Goal: Task Accomplishment & Management: Manage account settings

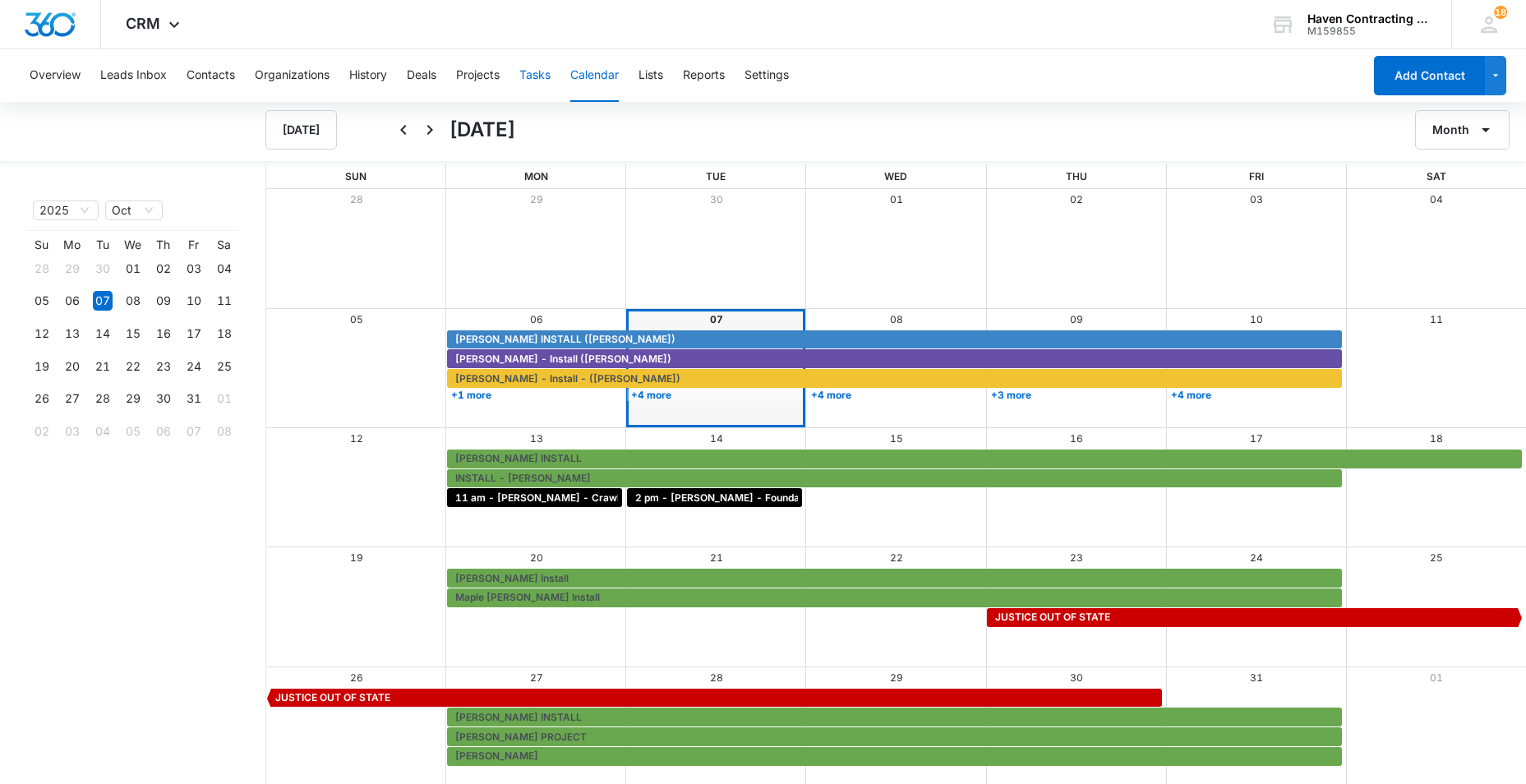
click at [531, 77] on button "Tasks" at bounding box center [535, 75] width 32 height 52
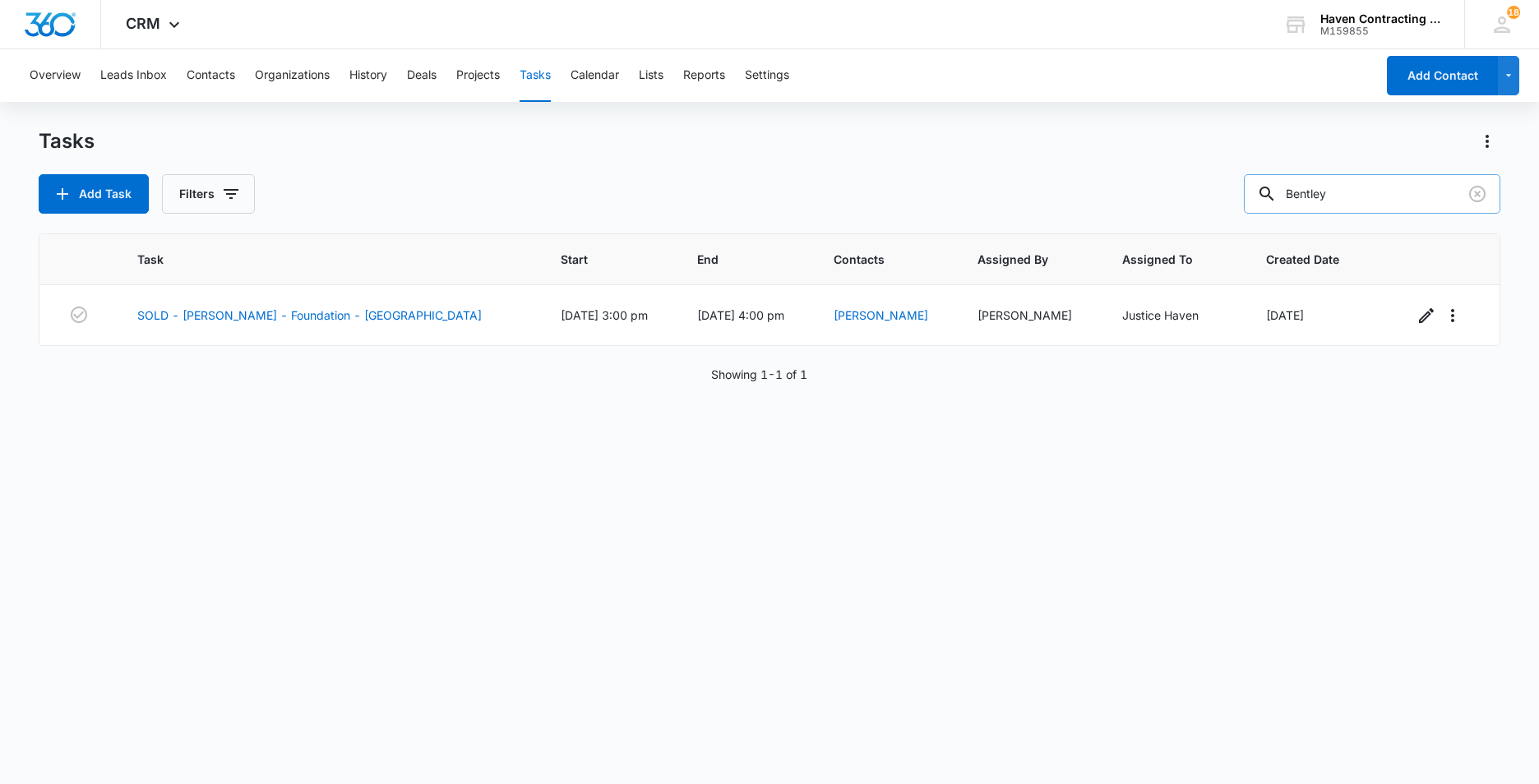
click at [1355, 194] on input "Bentley" at bounding box center [1372, 193] width 256 height 39
type input "B"
type input "kazlaskas"
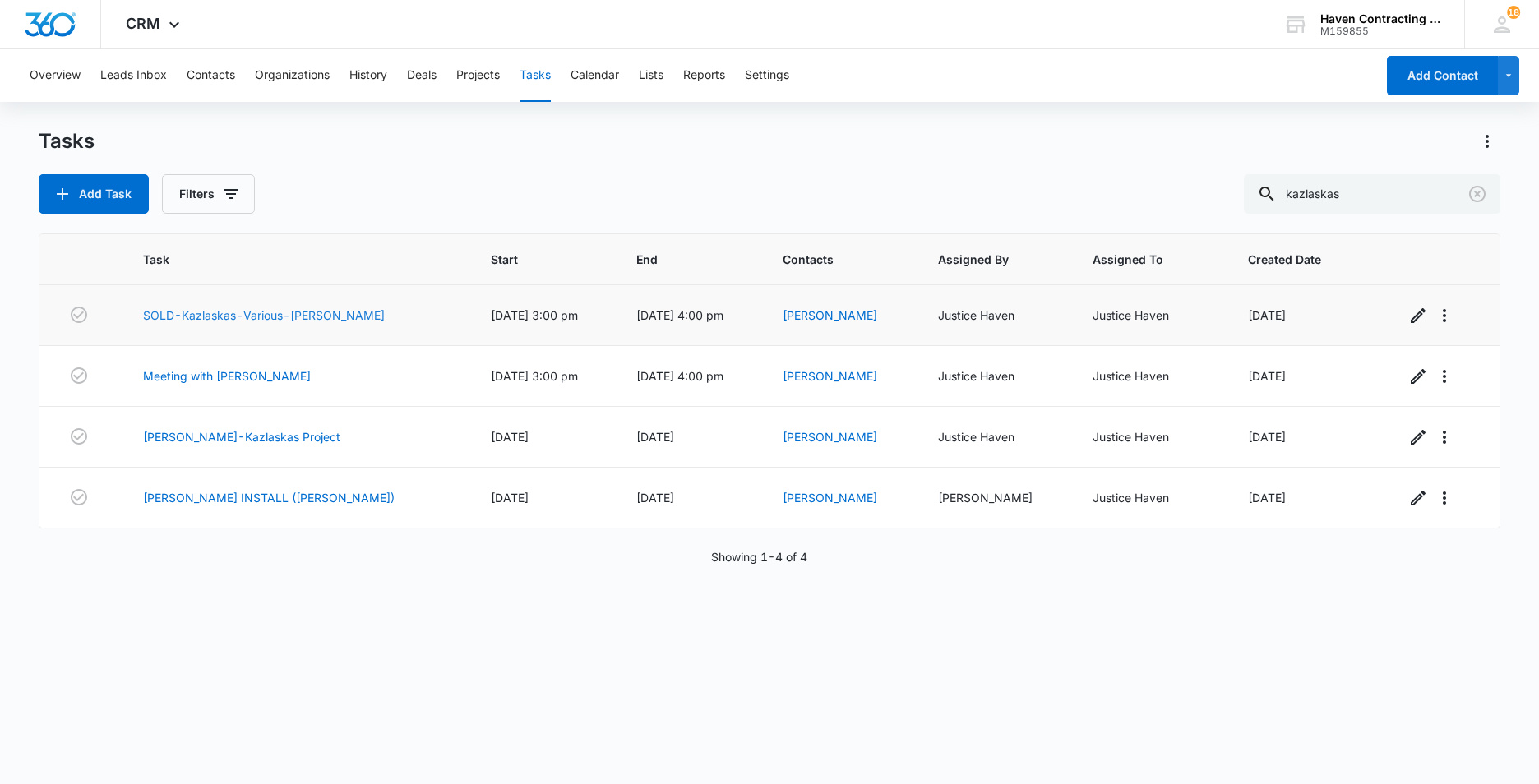
click at [219, 307] on link "SOLD-Kazlaskas-Various-[PERSON_NAME]" at bounding box center [264, 315] width 242 height 18
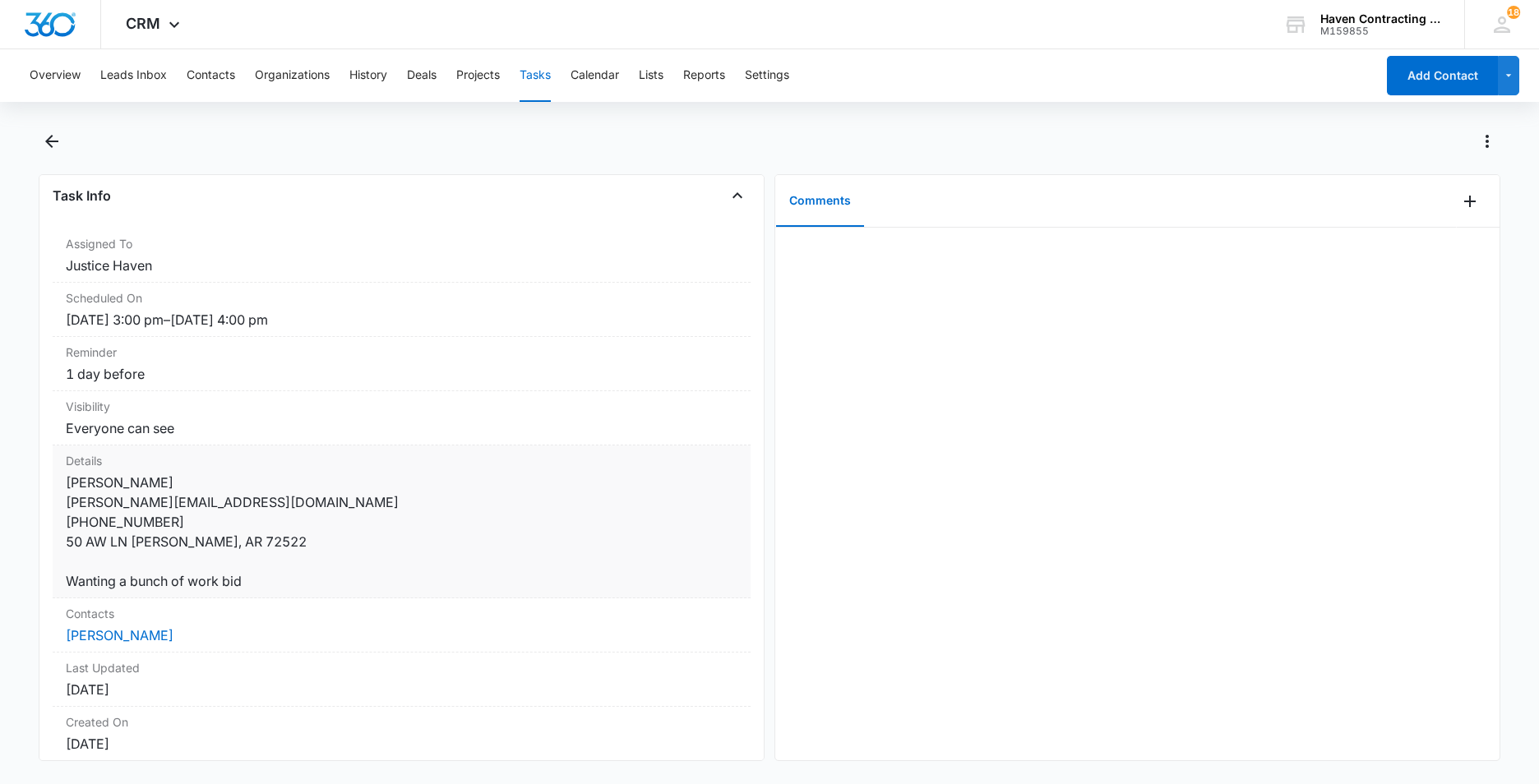
scroll to position [164, 0]
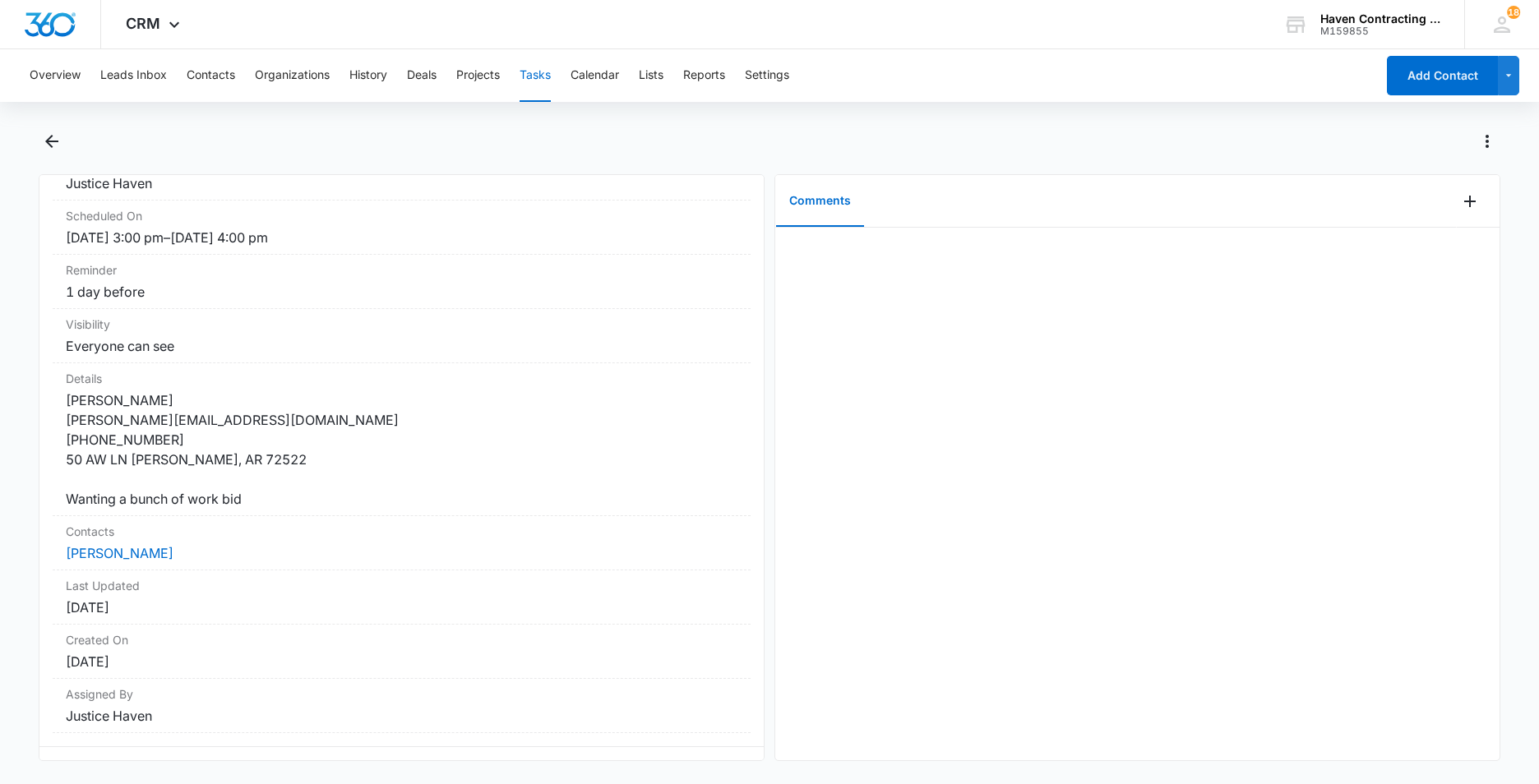
click at [546, 74] on button "Tasks" at bounding box center [535, 75] width 32 height 52
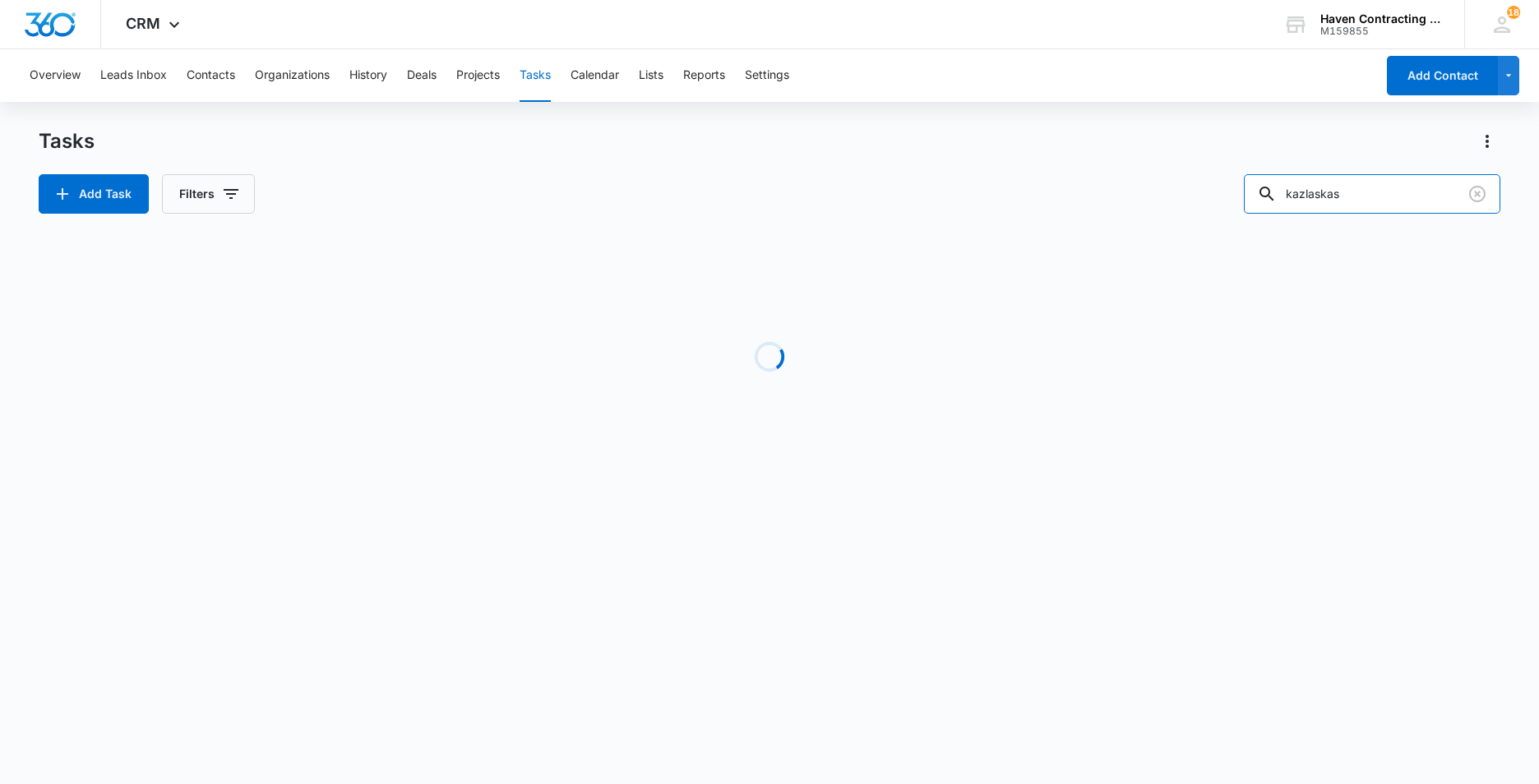
drag, startPoint x: 1375, startPoint y: 200, endPoint x: 966, endPoint y: 228, distance: 410.0
click at [1100, 222] on div "Tasks Add Task Filters kazlaskas Loading Task Start End Contacts Assigned By As…" at bounding box center [770, 313] width 1462 height 371
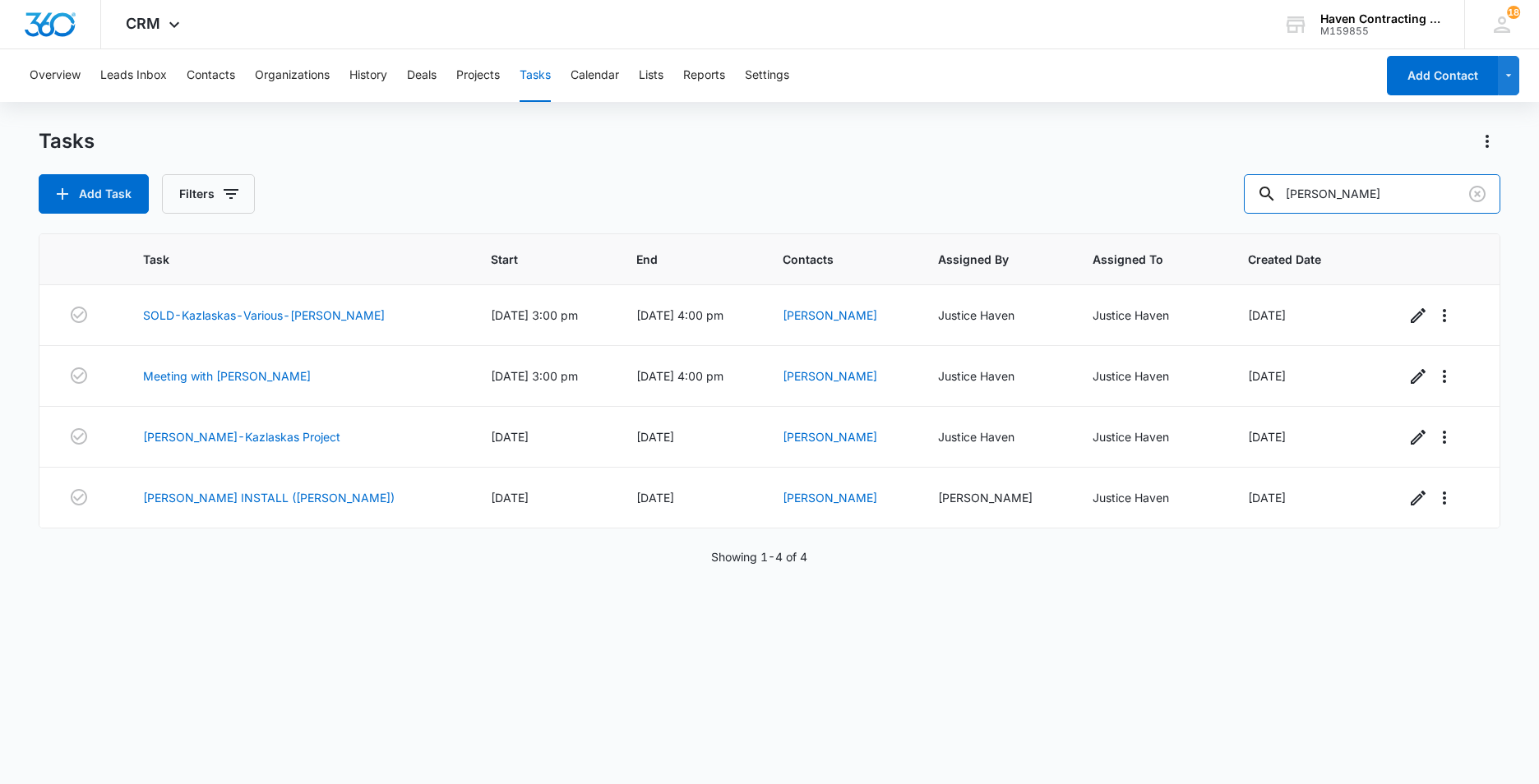
type input "Whitener"
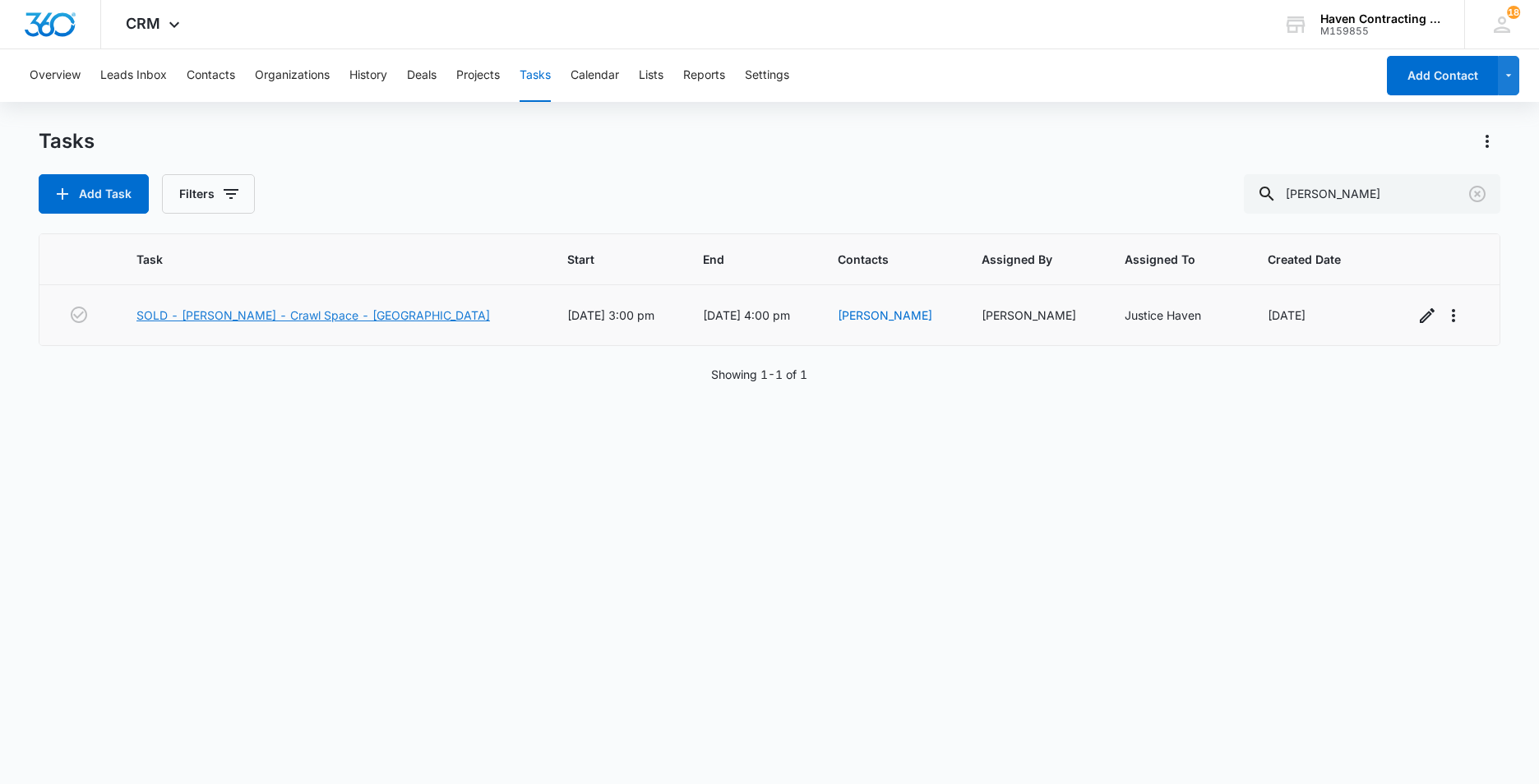
click at [256, 318] on link "SOLD - Dennis Whitener - Crawl Space - Batesville" at bounding box center [313, 315] width 354 height 18
